Goal: Information Seeking & Learning: Find specific page/section

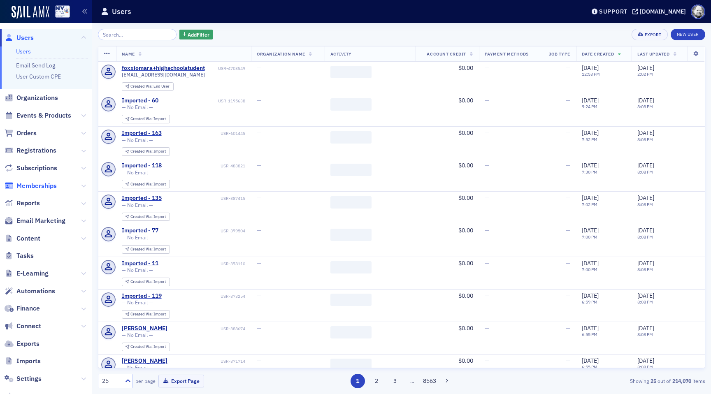
click at [30, 187] on span "Memberships" at bounding box center [36, 185] width 40 height 9
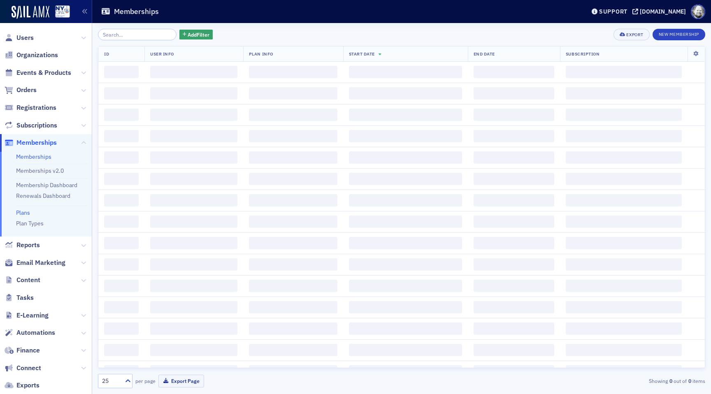
click at [26, 212] on link "Plans" at bounding box center [23, 212] width 14 height 7
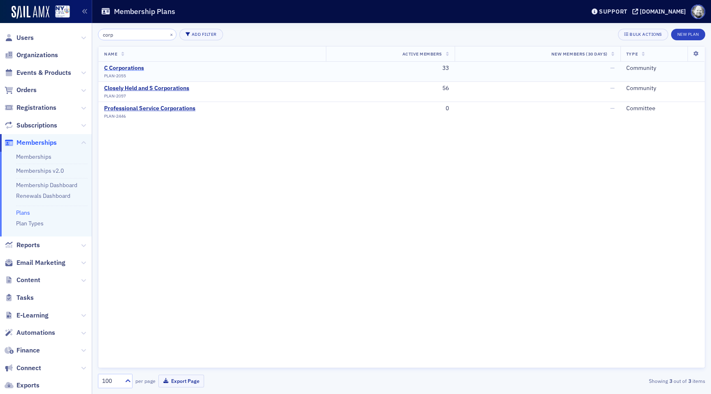
type input "corp"
click at [136, 69] on div "C Corporations" at bounding box center [124, 68] width 40 height 7
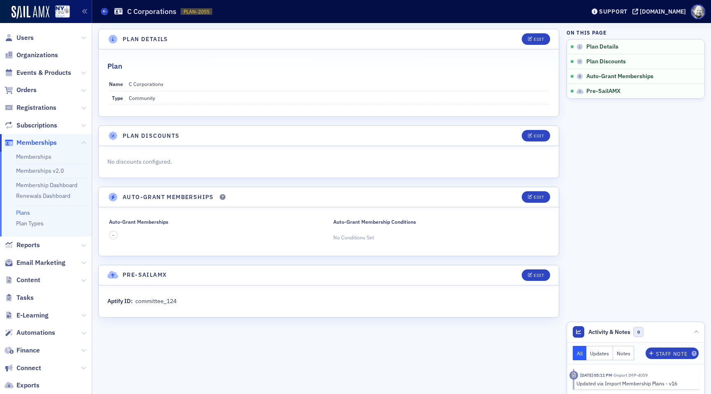
click at [244, 102] on dd "Community" at bounding box center [339, 97] width 420 height 13
click at [35, 71] on span "Events & Products" at bounding box center [43, 72] width 55 height 9
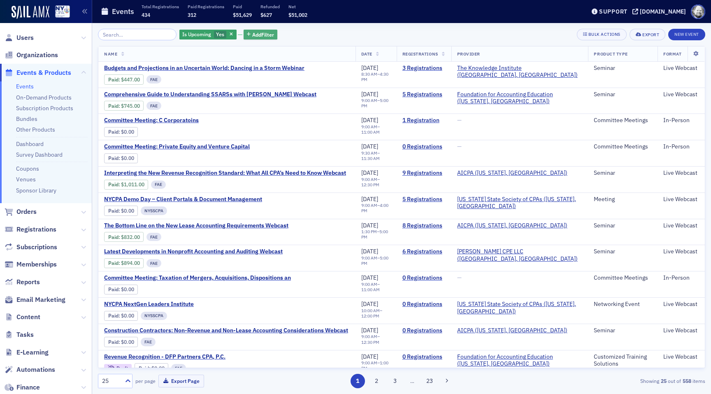
click at [252, 35] on span "Add Filter" at bounding box center [263, 34] width 22 height 7
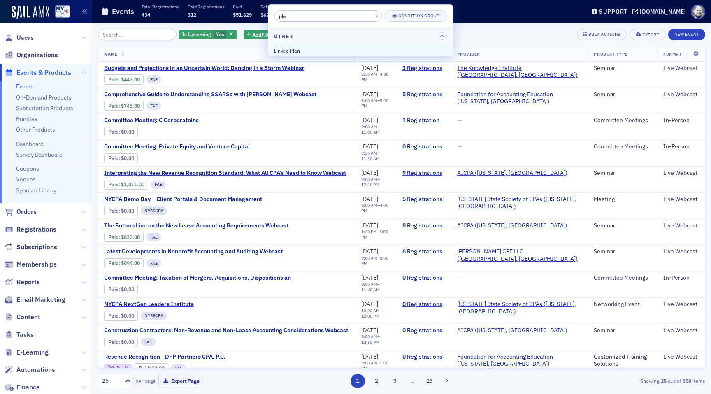
type input "pla"
click at [285, 49] on div "Linked Plan" at bounding box center [360, 50] width 173 height 7
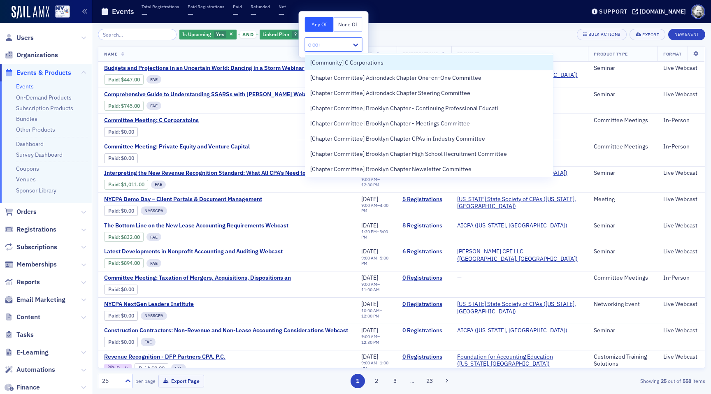
type input "c corp"
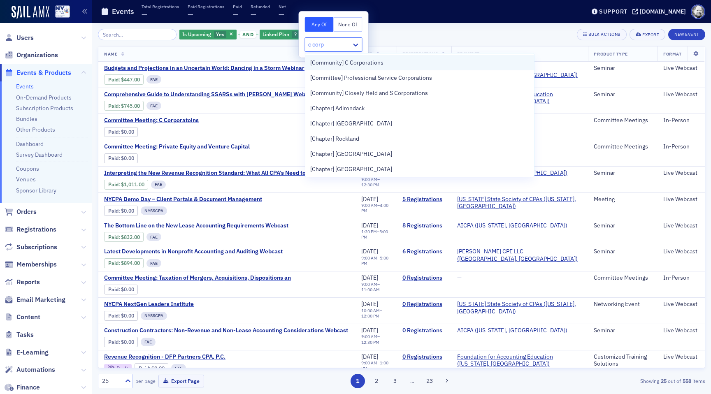
click at [332, 59] on span "[Community] C Corporations" at bounding box center [346, 62] width 73 height 9
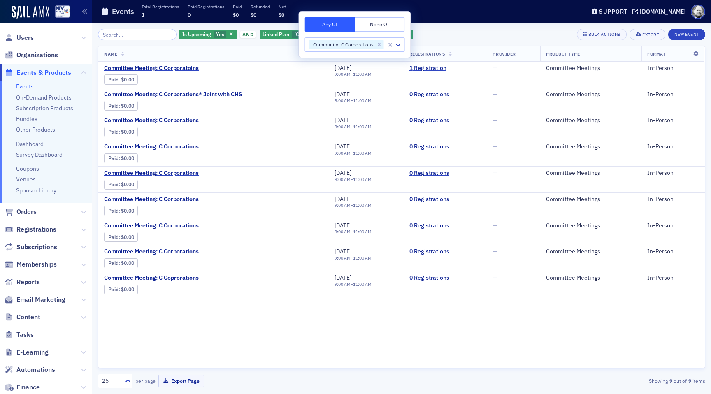
click at [475, 33] on div "Is Upcoming Yes and Linked Plan [Community] C Corporations Add Filter Bulk Acti…" at bounding box center [401, 35] width 607 height 12
